Goal: Answer question/provide support

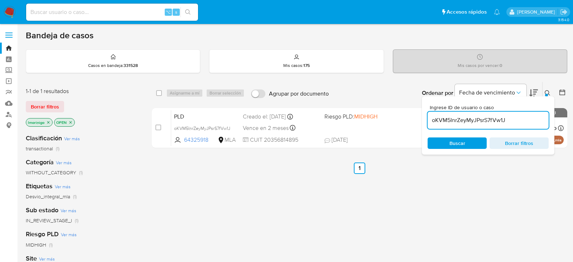
click at [458, 122] on input "oKVM5InrZeyMyJPsrS7fVw1J" at bounding box center [488, 120] width 121 height 9
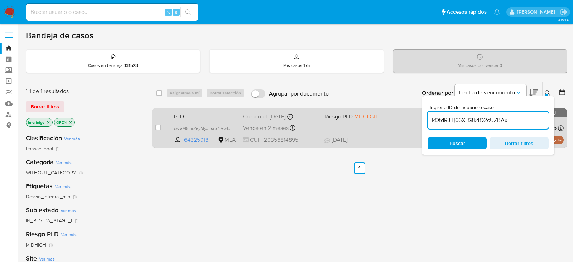
type input "kOtdRJTj66XLGfk4Q2cUZBAx"
click at [158, 128] on input "checkbox" at bounding box center [159, 128] width 6 height 6
checkbox input "true"
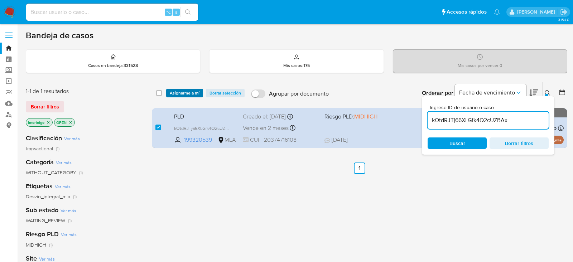
click at [171, 94] on span "Asignarme a mí" at bounding box center [185, 93] width 30 height 7
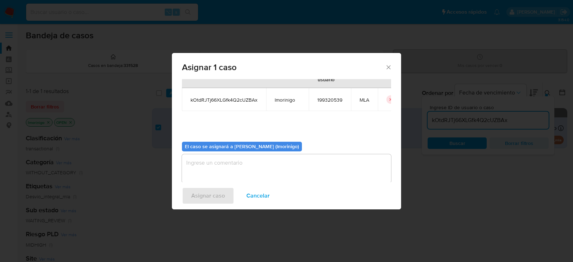
scroll to position [37, 0]
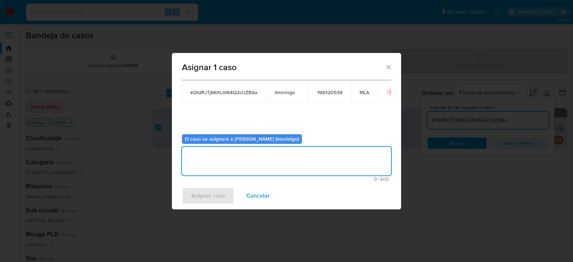
click at [217, 154] on textarea "assign-modal" at bounding box center [286, 161] width 209 height 29
click at [218, 188] on span "Asignar caso" at bounding box center [208, 196] width 34 height 16
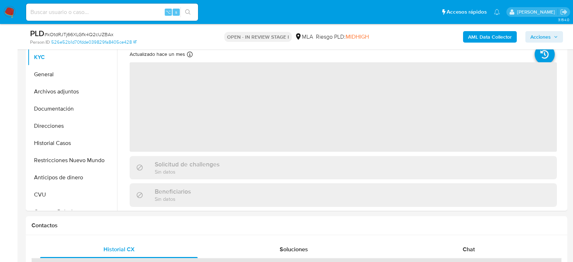
scroll to position [159, 0]
select select "10"
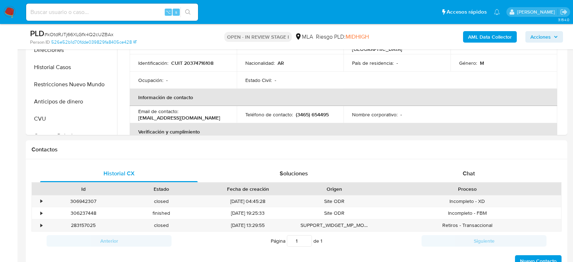
scroll to position [262, 0]
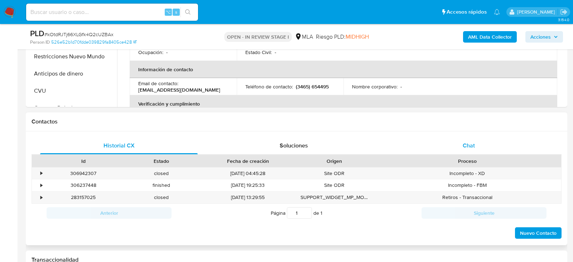
click at [468, 147] on span "Chat" at bounding box center [469, 146] width 12 height 8
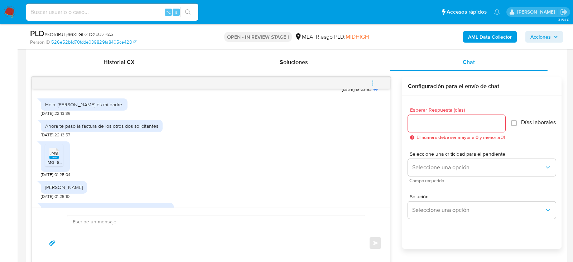
scroll to position [448, 0]
drag, startPoint x: 61, startPoint y: 134, endPoint x: 35, endPoint y: 134, distance: 25.4
click at [35, 134] on div "PDF PDF mercado pago.pdf [DATE] 22:09:36 La documentación fue adjuntada [DATE] …" at bounding box center [211, 148] width 359 height 119
copy span "[DATE]"
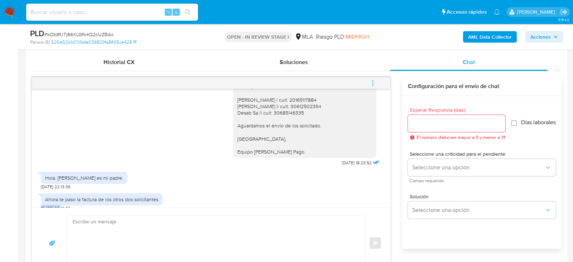
scroll to position [365, 0]
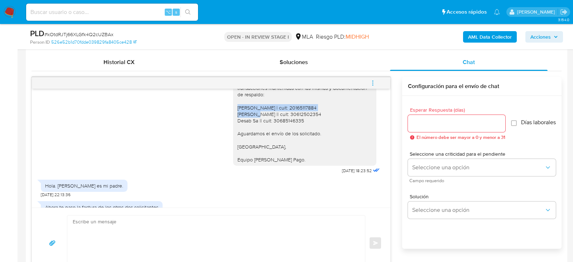
drag, startPoint x: 237, startPoint y: 107, endPoint x: 331, endPoint y: 106, distance: 93.5
click at [331, 106] on div "Hola, nos contactamos nuevamente dado que la documentación aportada no responde…" at bounding box center [304, 94] width 143 height 143
copy div "[PERSON_NAME] | cuit: 20165117884"
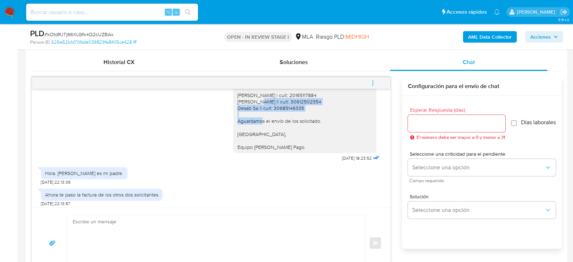
drag, startPoint x: 308, startPoint y: 109, endPoint x: 230, endPoint y: 99, distance: 78.4
click at [230, 99] on div "Hola, nos contactamos nuevamente dado que la documentación aportada no responde…" at bounding box center [211, 85] width 341 height 158
copy div "[PERSON_NAME] || cuit: 30612502354 Desab Sa || cuit: 30685146335"
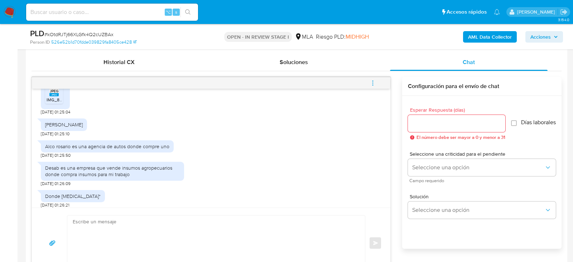
scroll to position [511, 0]
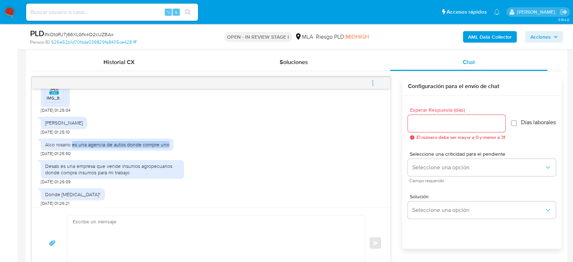
drag, startPoint x: 72, startPoint y: 143, endPoint x: 170, endPoint y: 140, distance: 98.2
click at [171, 140] on div "Alco rosario es una agencia de autos donde compre uno" at bounding box center [107, 145] width 133 height 12
copy div "es una agencia de autos donde compre uno"
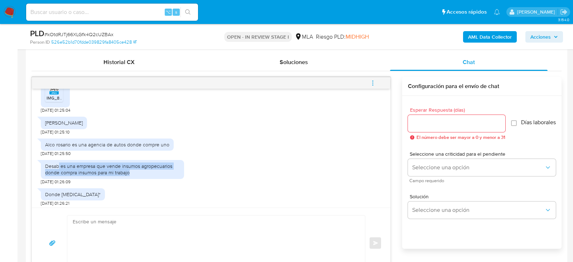
drag, startPoint x: 59, startPoint y: 166, endPoint x: 136, endPoint y: 173, distance: 76.7
click at [136, 173] on div "Desab es una empresa que vende insumos agropecuarios donde compra insumos para …" at bounding box center [112, 169] width 135 height 13
copy div "es una empresa que vende insumos agropecuarios donde compra insumos para mi tra…"
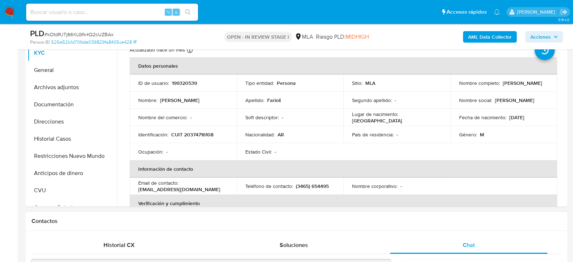
scroll to position [148, 0]
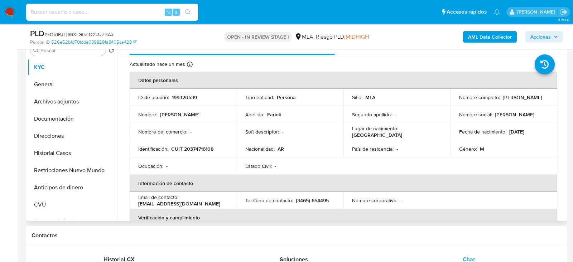
drag, startPoint x: 502, startPoint y: 97, endPoint x: 542, endPoint y: 97, distance: 39.8
click at [542, 97] on div "Nombre completo : [PERSON_NAME]" at bounding box center [504, 97] width 90 height 6
drag, startPoint x: 542, startPoint y: 97, endPoint x: 501, endPoint y: 97, distance: 41.6
click at [501, 97] on div "Nombre completo : [PERSON_NAME]" at bounding box center [504, 97] width 90 height 6
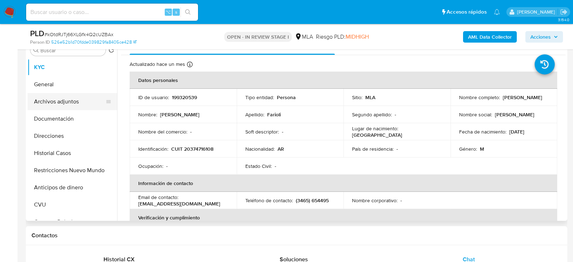
click at [69, 99] on button "Archivos adjuntos" at bounding box center [70, 101] width 84 height 17
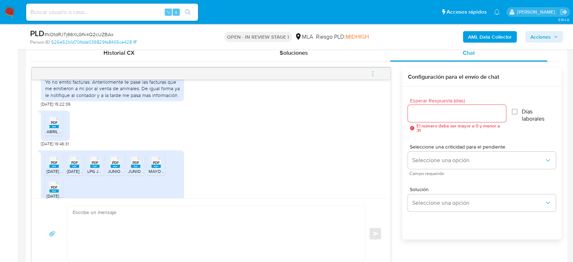
scroll to position [359, 0]
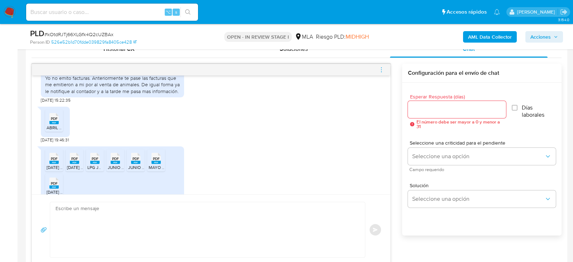
click at [108, 216] on textarea at bounding box center [206, 229] width 301 height 55
paste textarea "Hola, ¡Muchas gracias por tu respuesta! Confirmamos la recepción de la document…"
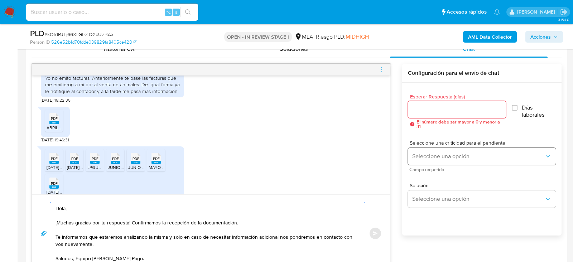
type textarea "Hola, ¡Muchas gracias por tu respuesta! Confirmamos la recepción de la document…"
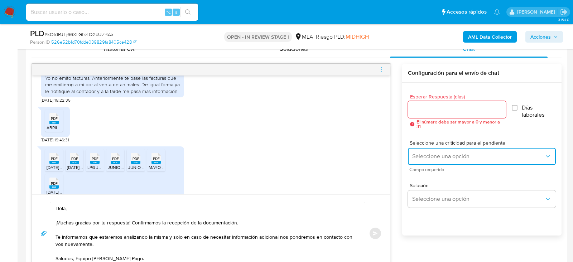
click at [434, 155] on span "Seleccione una opción" at bounding box center [478, 156] width 132 height 7
click at [418, 154] on span "LOW" at bounding box center [417, 157] width 11 height 6
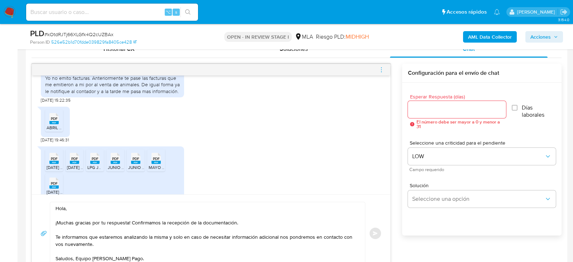
click at [418, 108] on input "Esperar Respuesta (días)" at bounding box center [457, 109] width 98 height 9
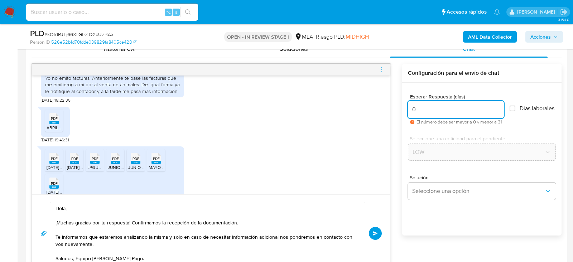
type input "0"
click at [378, 236] on button "Enviar" at bounding box center [375, 233] width 13 height 13
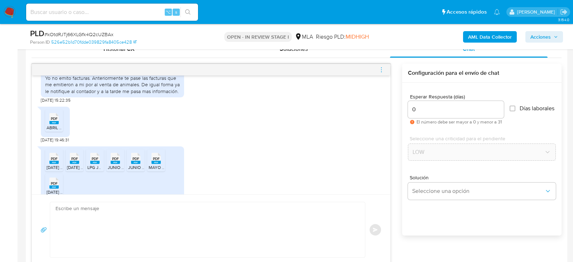
scroll to position [954, 0]
